Goal: Find specific page/section: Find specific page/section

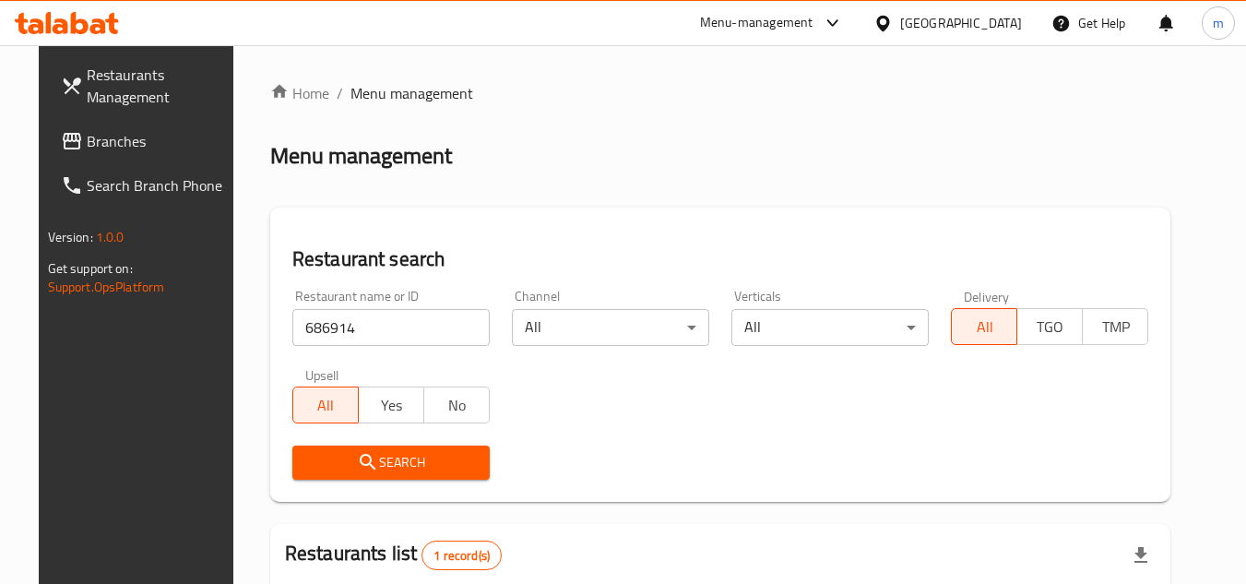
scroll to position [223, 0]
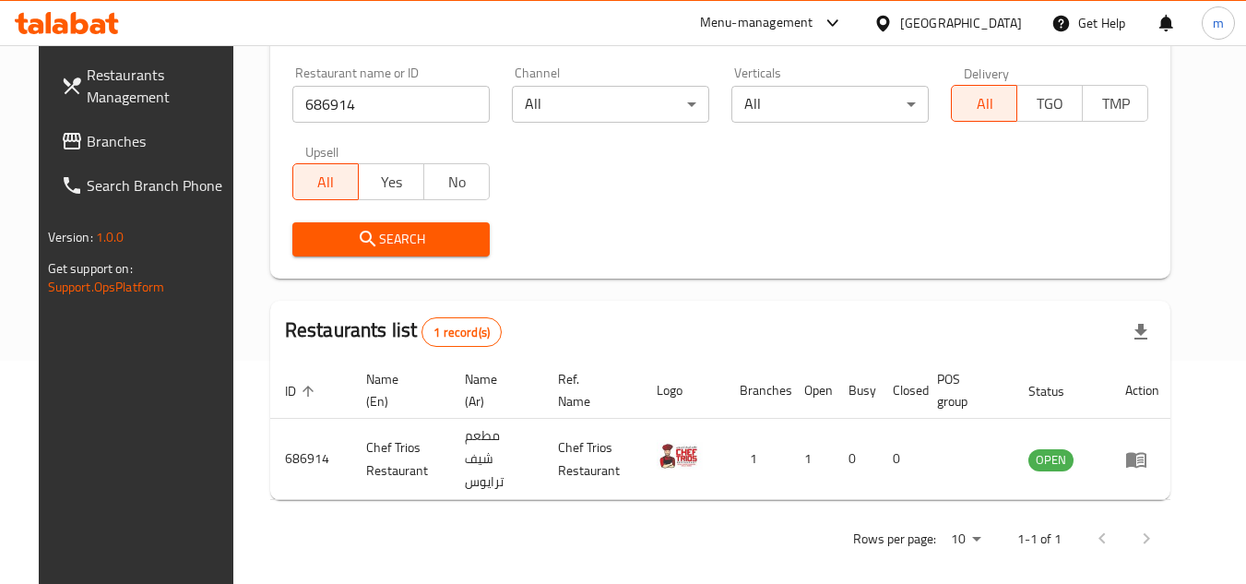
click at [893, 29] on icon at bounding box center [882, 23] width 19 height 19
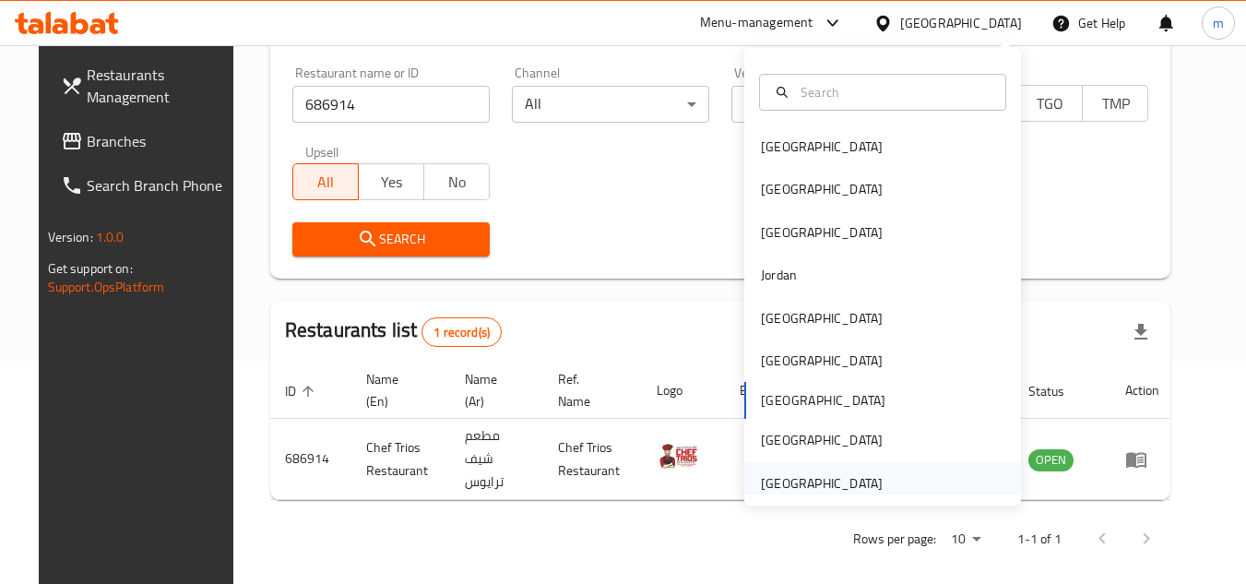
click at [796, 474] on div "[GEOGRAPHIC_DATA]" at bounding box center [822, 483] width 122 height 20
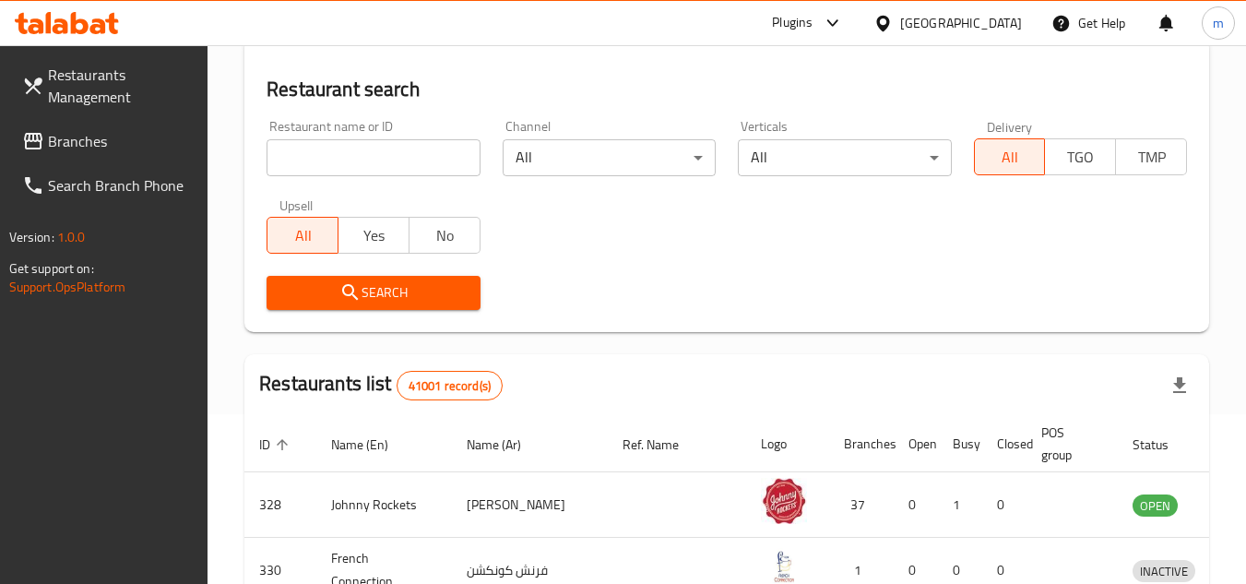
scroll to position [223, 0]
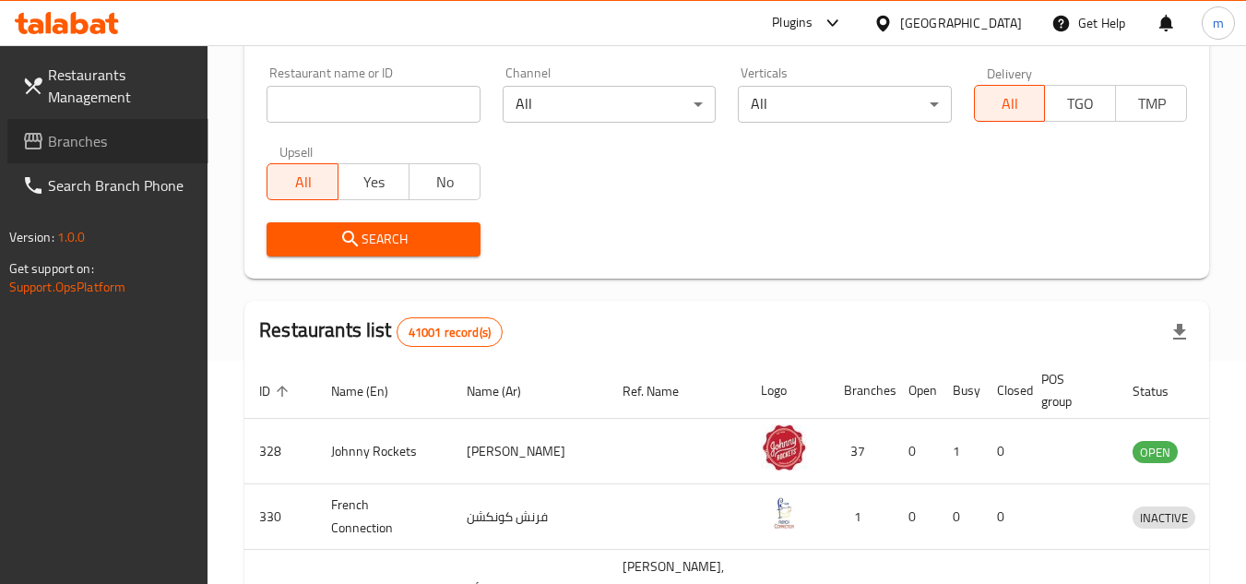
click at [54, 136] on span "Branches" at bounding box center [121, 141] width 146 height 22
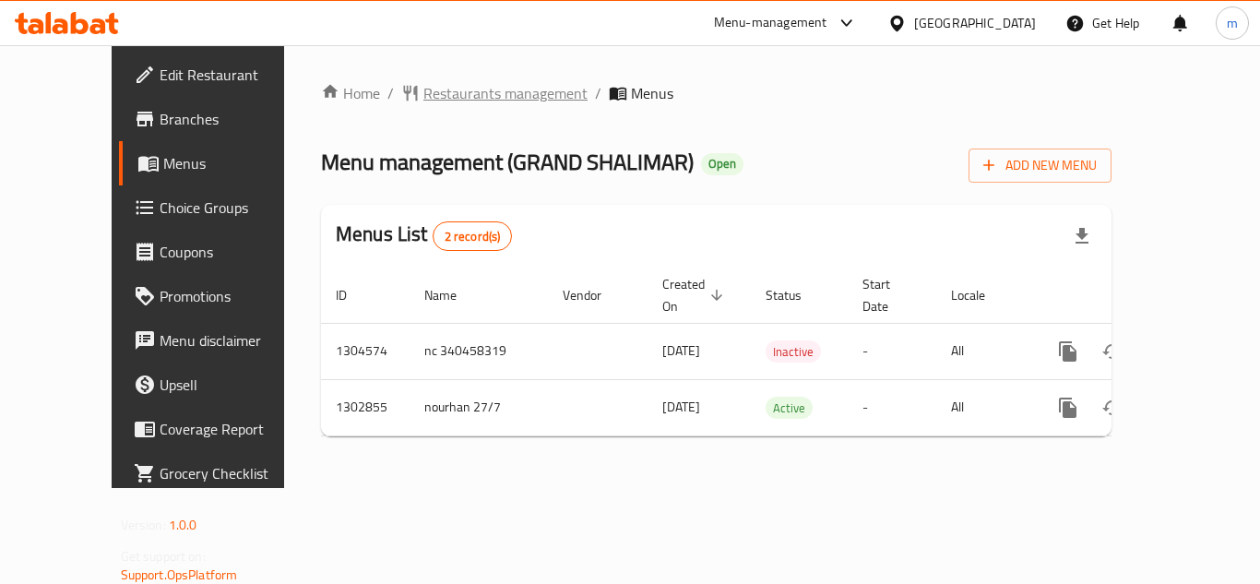
click at [456, 95] on span "Restaurants management" at bounding box center [505, 93] width 164 height 22
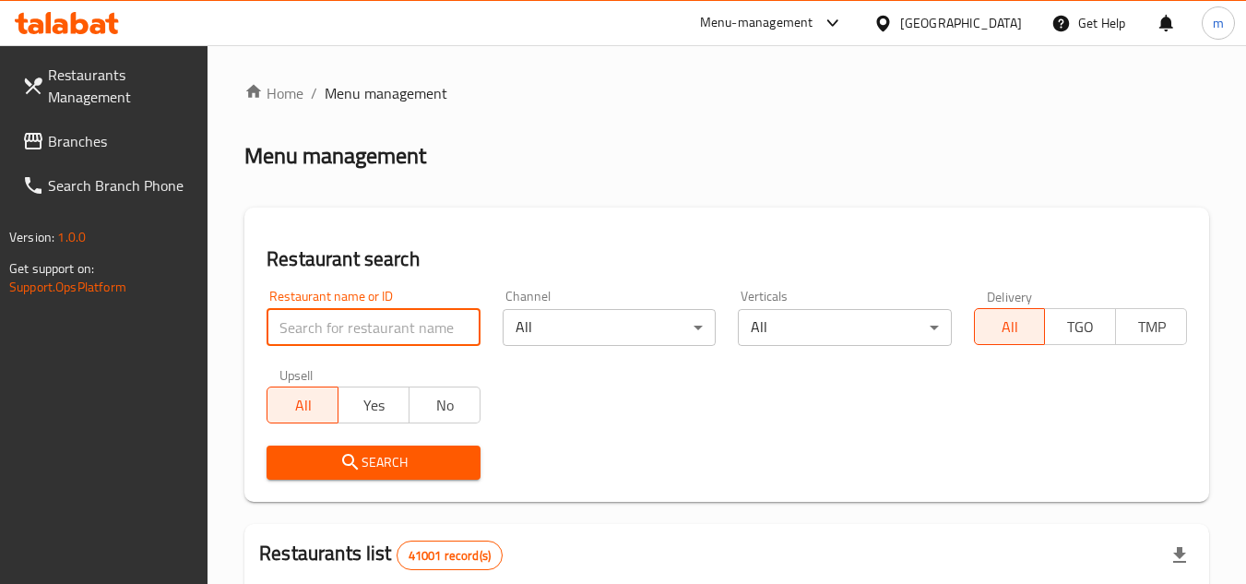
click at [420, 321] on input "search" at bounding box center [372, 327] width 213 height 37
paste input "701805"
type input "701805"
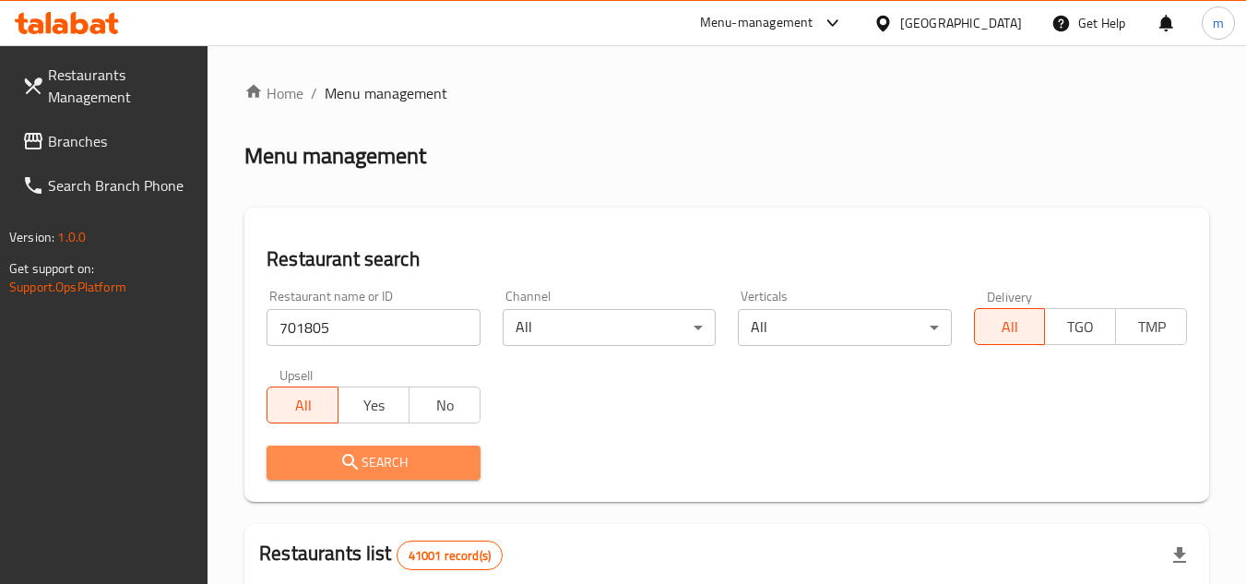
click at [411, 454] on span "Search" at bounding box center [372, 462] width 183 height 23
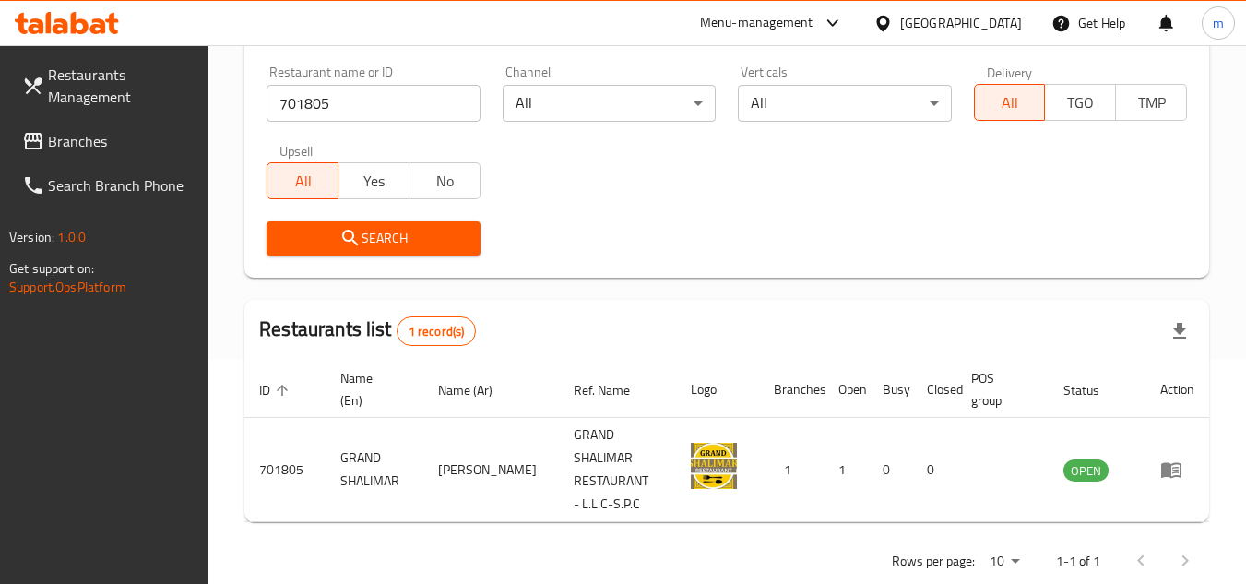
scroll to position [239, 0]
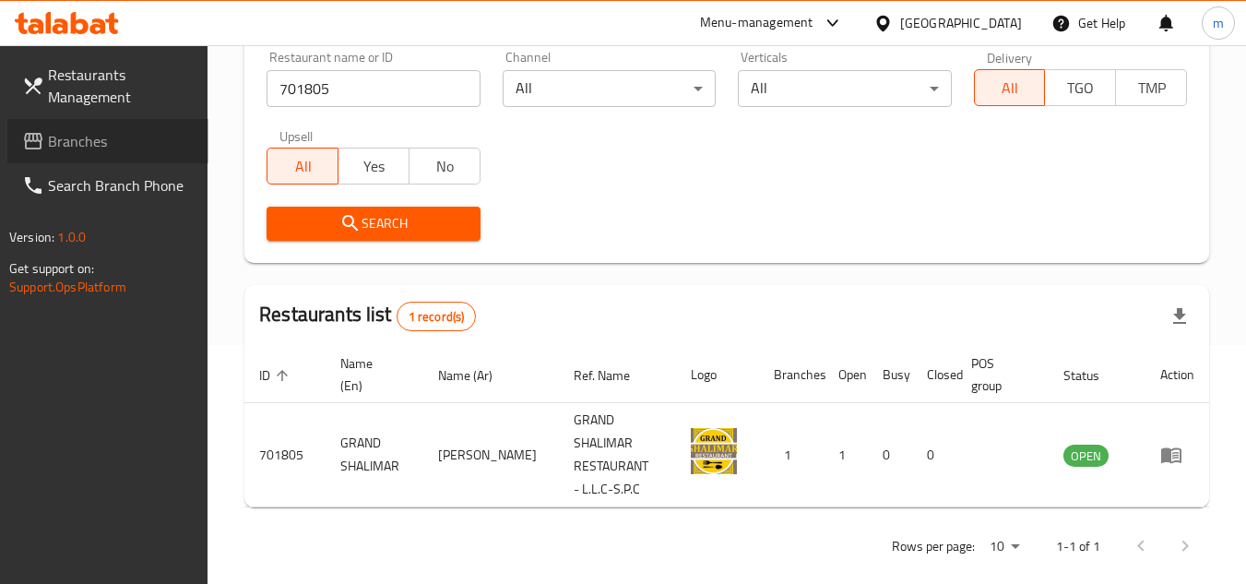
click at [80, 144] on span "Branches" at bounding box center [121, 141] width 146 height 22
